Goal: Task Accomplishment & Management: Complete application form

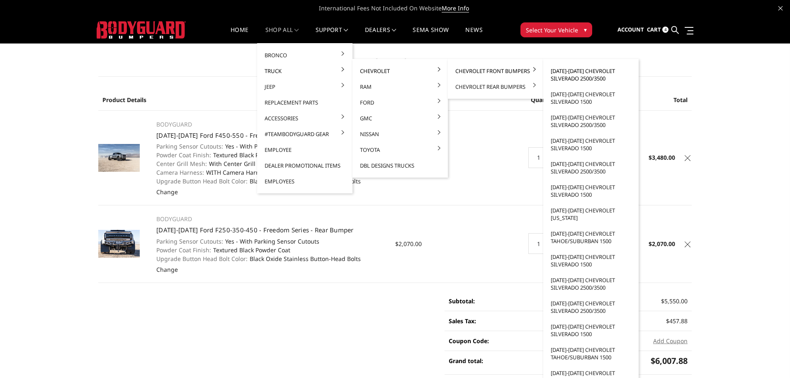
click at [566, 75] on link "[DATE]-[DATE] Chevrolet Silverado 2500/3500" at bounding box center [590, 74] width 89 height 23
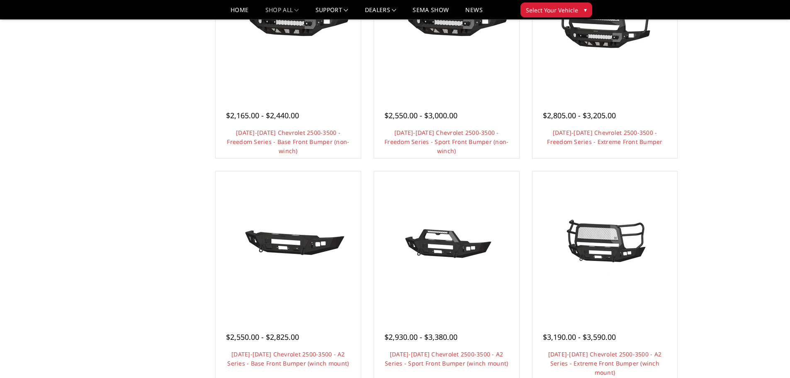
scroll to position [332, 0]
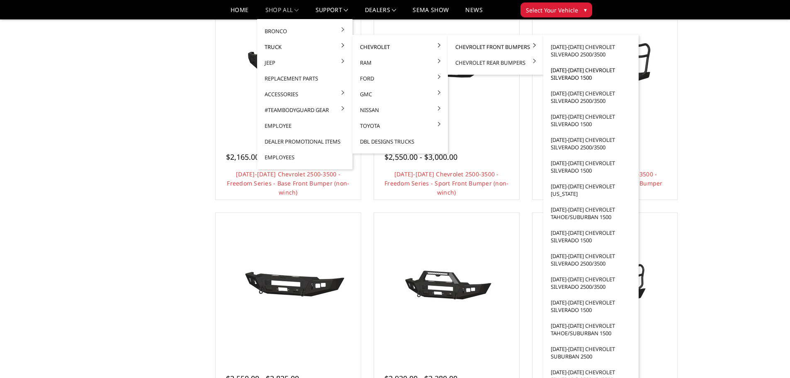
click at [571, 75] on link "[DATE]-[DATE] Chevrolet Silverado 1500" at bounding box center [590, 73] width 89 height 23
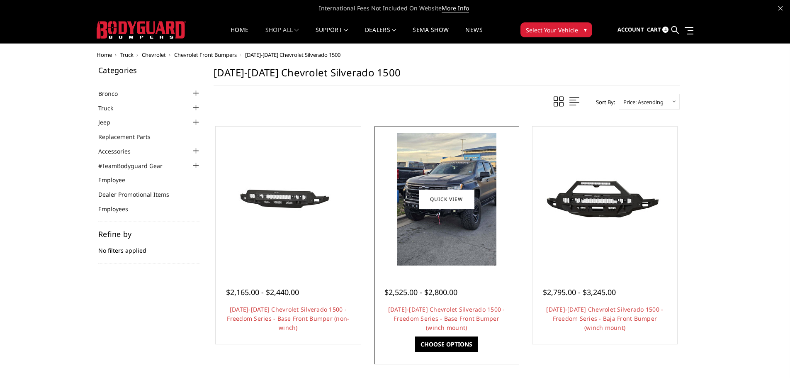
click at [439, 237] on img at bounding box center [446, 199] width 99 height 133
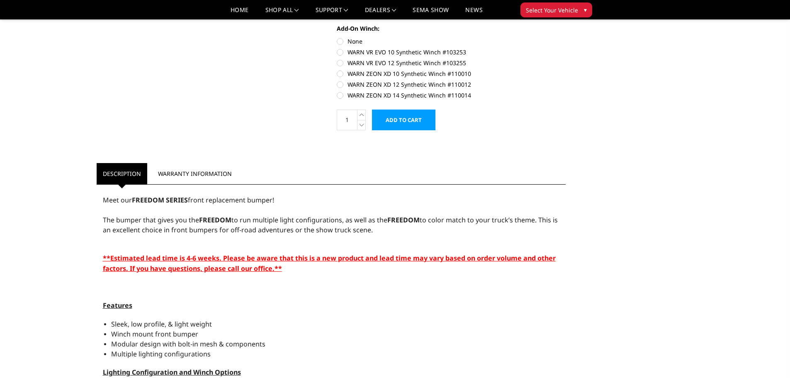
scroll to position [456, 0]
click at [380, 32] on link "Become a Dealer" at bounding box center [404, 31] width 89 height 16
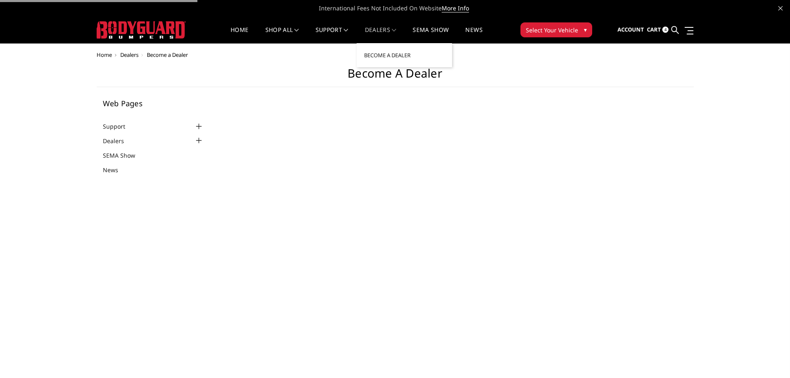
select select "US"
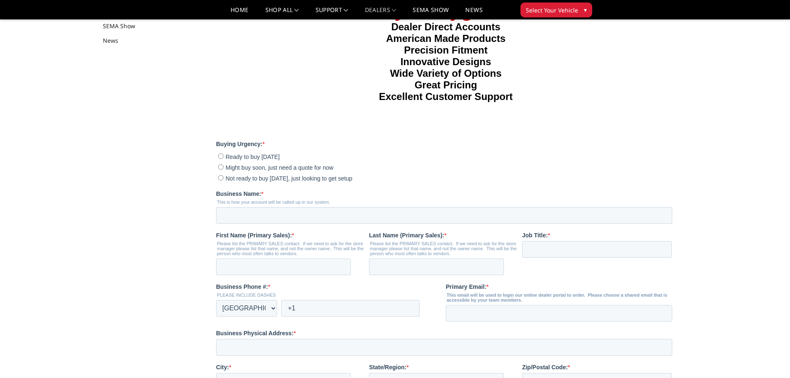
scroll to position [124, 0]
